Goal: Entertainment & Leisure: Consume media (video, audio)

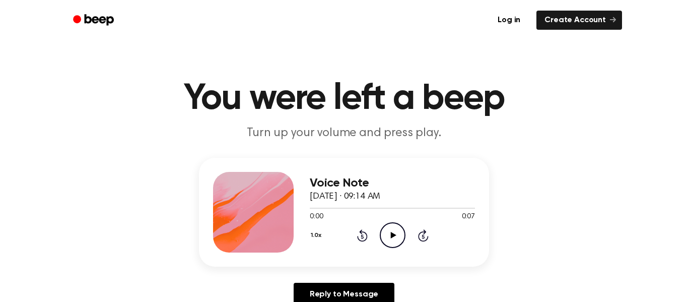
click at [390, 236] on icon "Play Audio" at bounding box center [393, 235] width 26 height 26
click at [393, 241] on icon "Play Audio" at bounding box center [393, 235] width 26 height 26
click at [394, 244] on icon "Play Audio" at bounding box center [393, 235] width 26 height 26
click at [394, 237] on icon "Play Audio" at bounding box center [393, 235] width 26 height 26
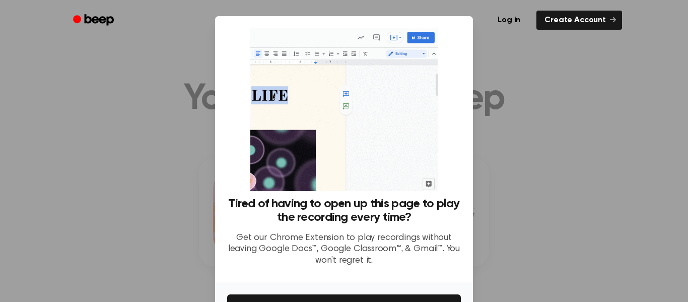
click at [547, 101] on div at bounding box center [344, 151] width 688 height 302
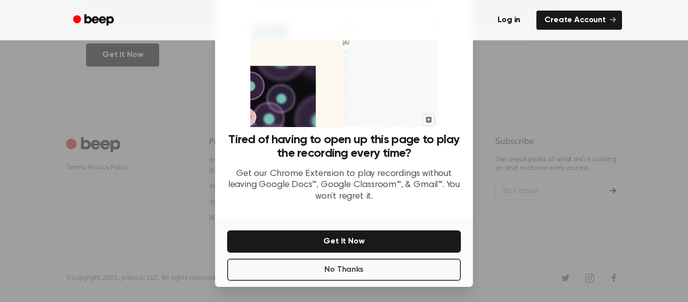
scroll to position [65, 0]
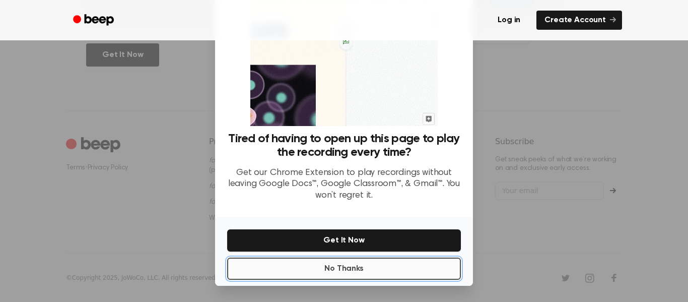
click at [432, 273] on button "No Thanks" at bounding box center [344, 268] width 234 height 22
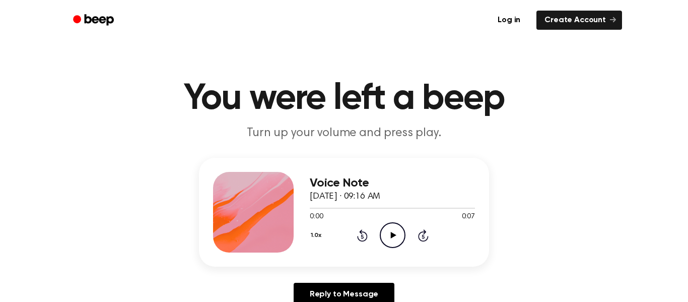
click at [390, 233] on icon at bounding box center [393, 235] width 6 height 7
click at [385, 238] on icon "Play Audio" at bounding box center [393, 235] width 26 height 26
click at [397, 229] on icon "Play Audio" at bounding box center [393, 235] width 26 height 26
click at [387, 233] on icon "Play Audio" at bounding box center [393, 235] width 26 height 26
click at [382, 234] on icon "Play Audio" at bounding box center [393, 235] width 26 height 26
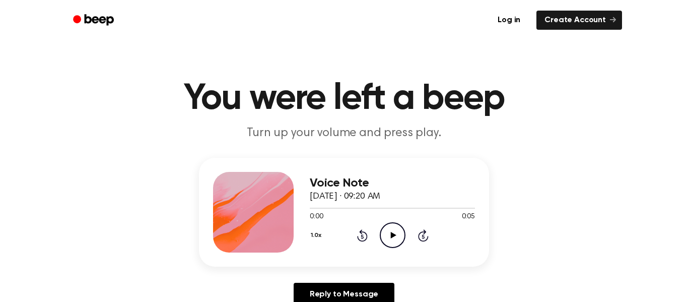
click at [396, 243] on icon "Play Audio" at bounding box center [393, 235] width 26 height 26
click at [395, 241] on icon "Play Audio" at bounding box center [393, 235] width 26 height 26
click at [383, 228] on icon "Play Audio" at bounding box center [393, 235] width 26 height 26
